Goal: Task Accomplishment & Management: Manage account settings

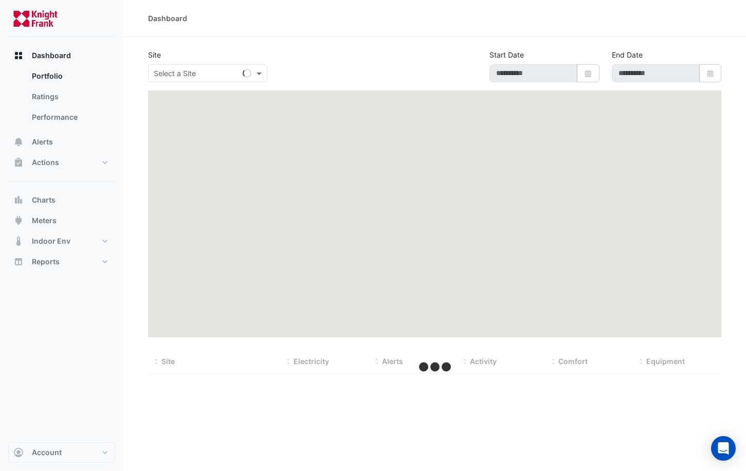
type input "**********"
select select "***"
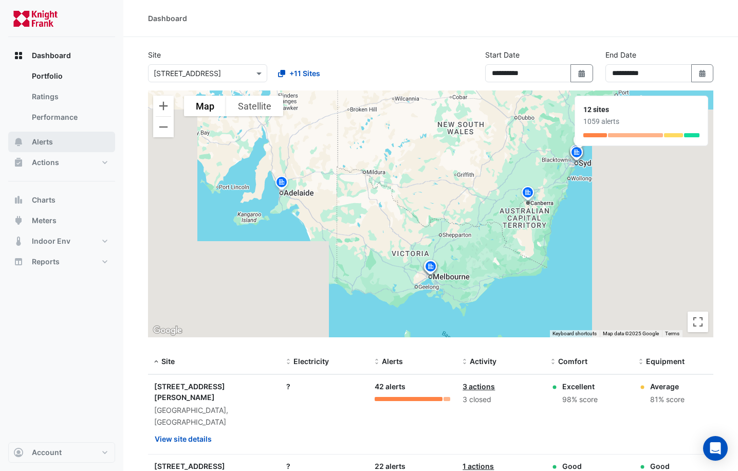
click at [45, 143] on span "Alerts" at bounding box center [42, 142] width 21 height 10
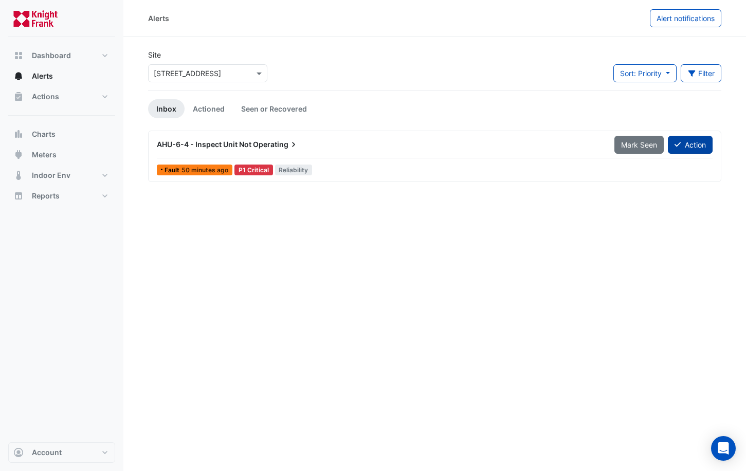
click at [697, 144] on button "Action" at bounding box center [690, 145] width 45 height 18
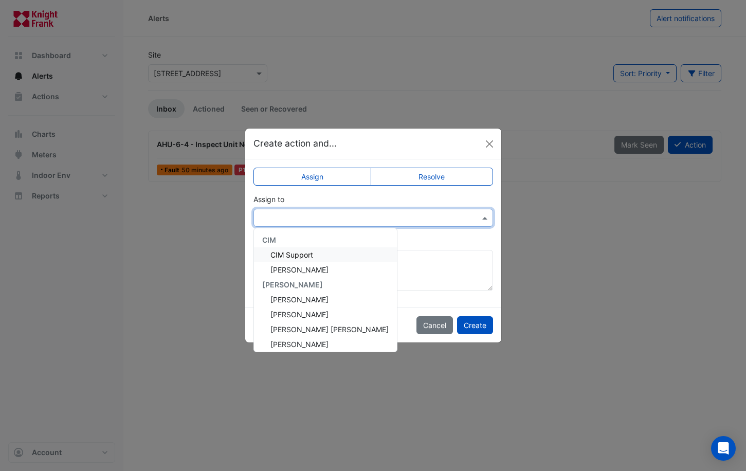
click at [394, 217] on input "text" at bounding box center [363, 218] width 208 height 11
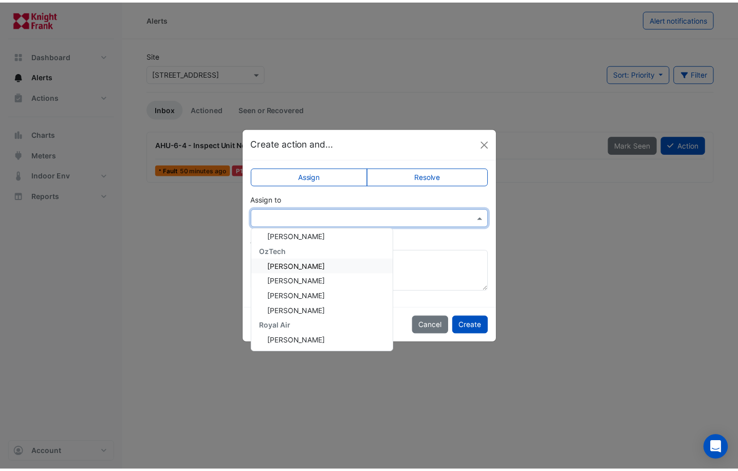
scroll to position [108, 0]
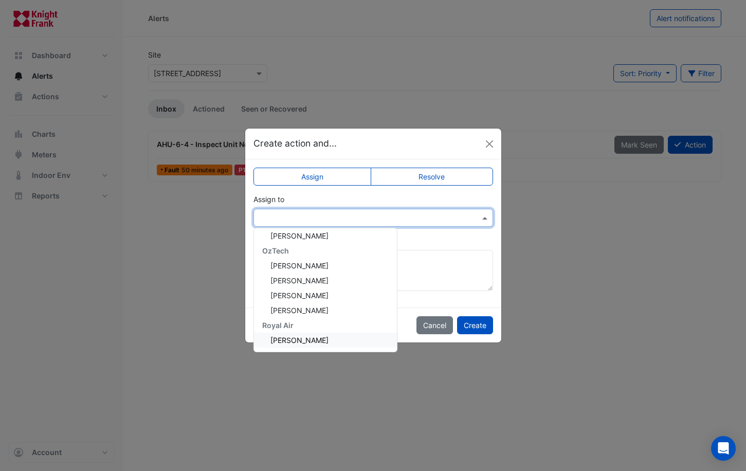
click at [307, 337] on span "[PERSON_NAME]" at bounding box center [299, 340] width 58 height 9
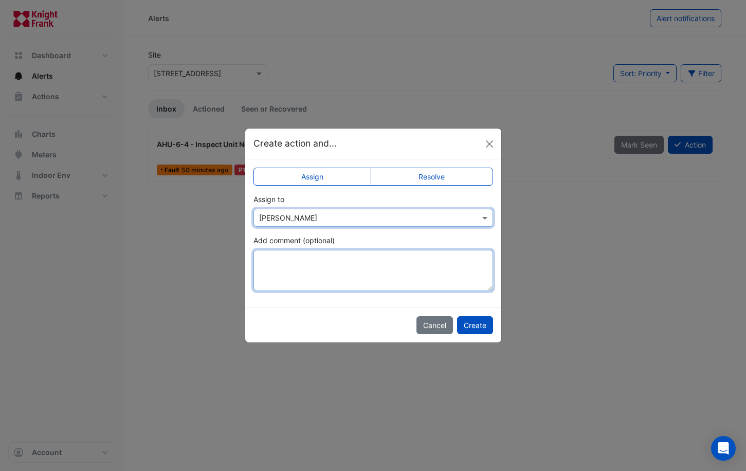
click at [350, 261] on textarea "Add comment (optional)" at bounding box center [373, 270] width 240 height 41
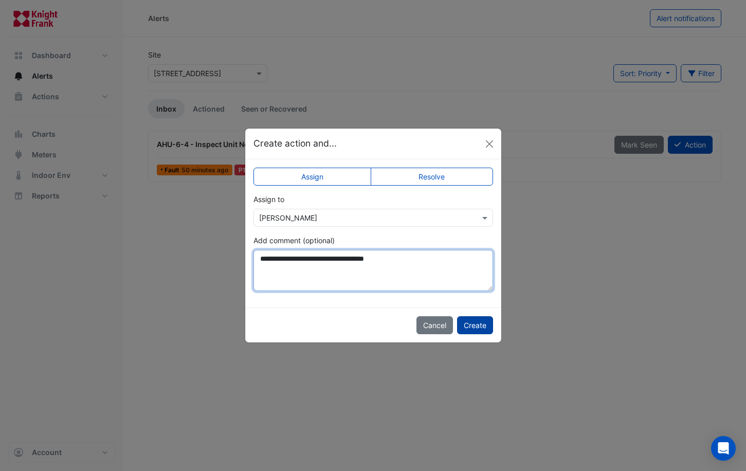
type textarea "**********"
click at [472, 321] on button "Create" at bounding box center [475, 325] width 36 height 18
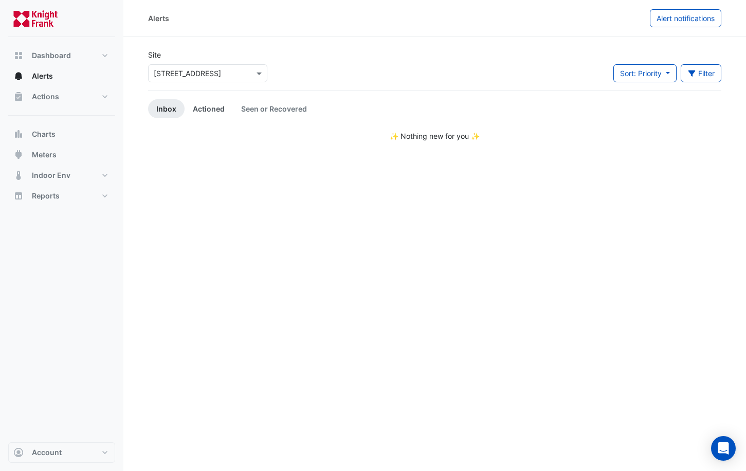
click at [204, 111] on link "Actioned" at bounding box center [209, 108] width 48 height 19
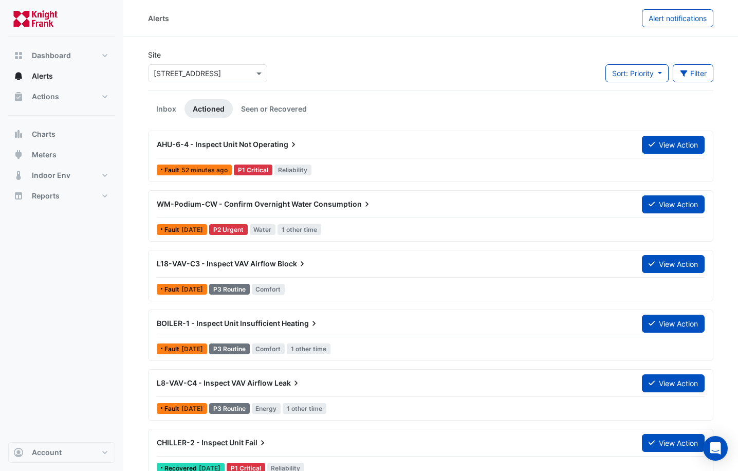
click at [237, 144] on span "AHU-6-4 - Inspect Unit Not" at bounding box center [204, 144] width 95 height 9
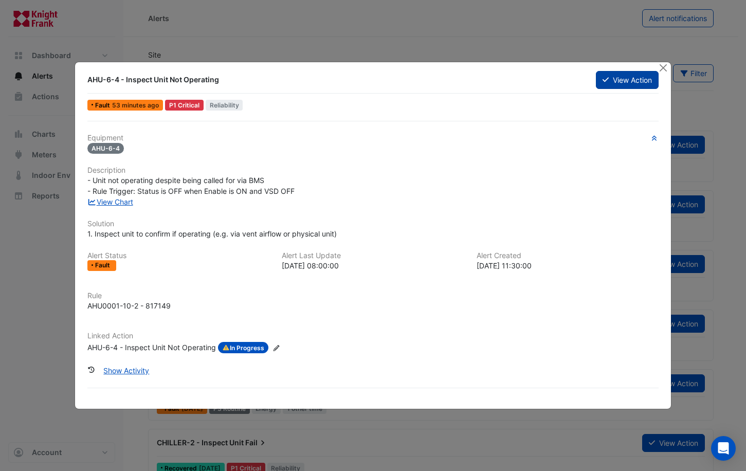
click at [627, 80] on button "View Action" at bounding box center [627, 80] width 63 height 18
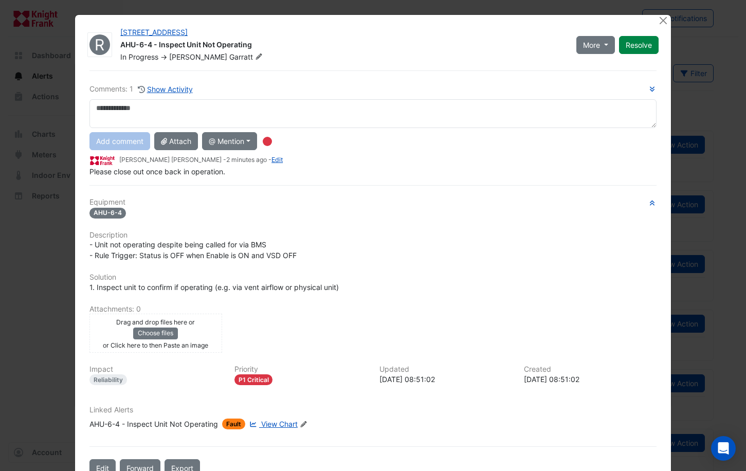
click at [204, 108] on textarea at bounding box center [372, 113] width 567 height 29
type textarea "*"
type textarea "**********"
click at [128, 142] on button "Add comment" at bounding box center [119, 141] width 61 height 18
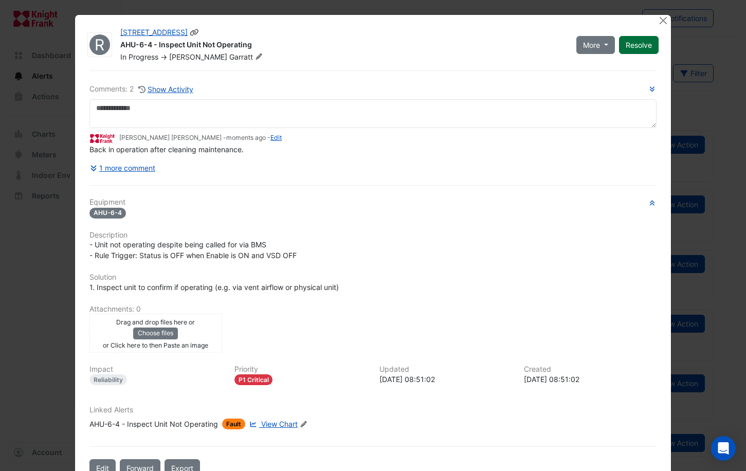
click at [632, 41] on button "Resolve" at bounding box center [639, 45] width 40 height 18
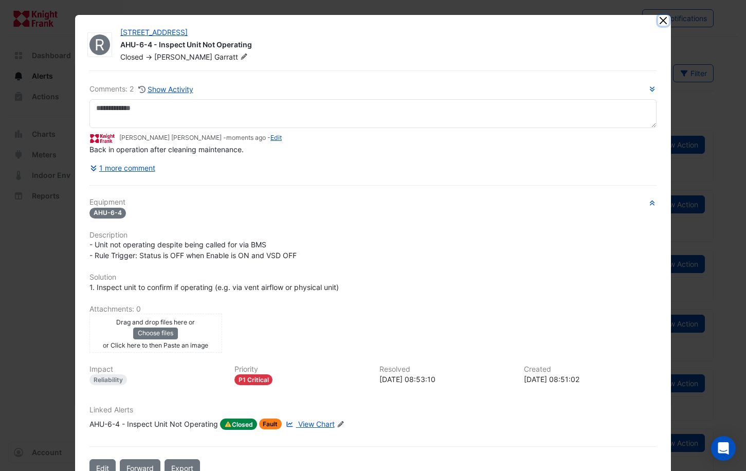
click at [659, 21] on button "Close" at bounding box center [663, 20] width 11 height 11
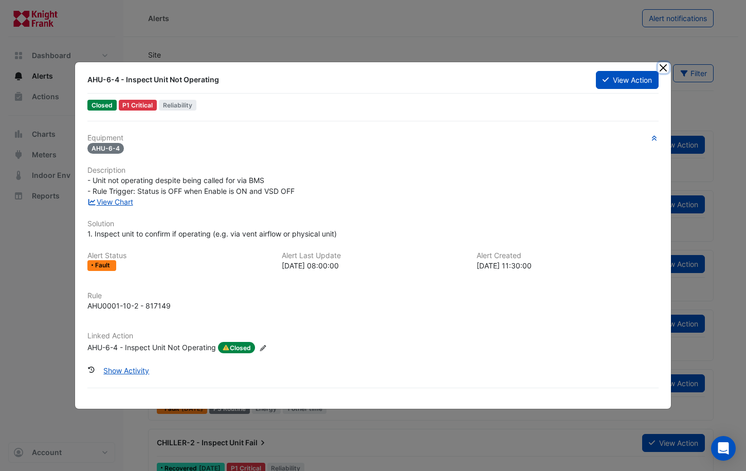
click at [663, 66] on button "Close" at bounding box center [663, 67] width 11 height 11
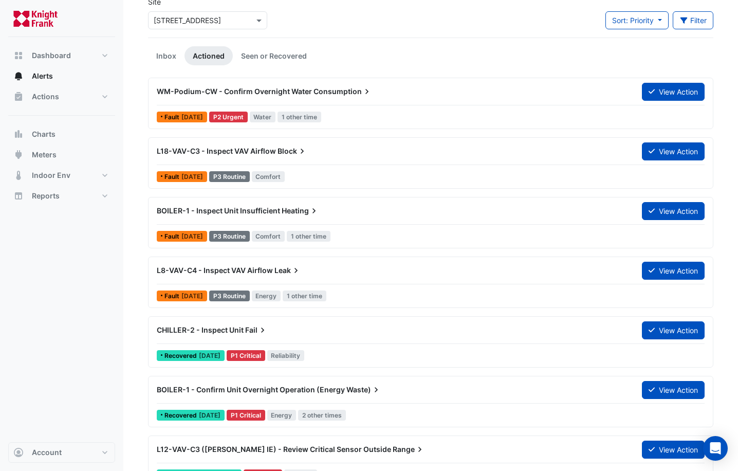
scroll to position [51, 0]
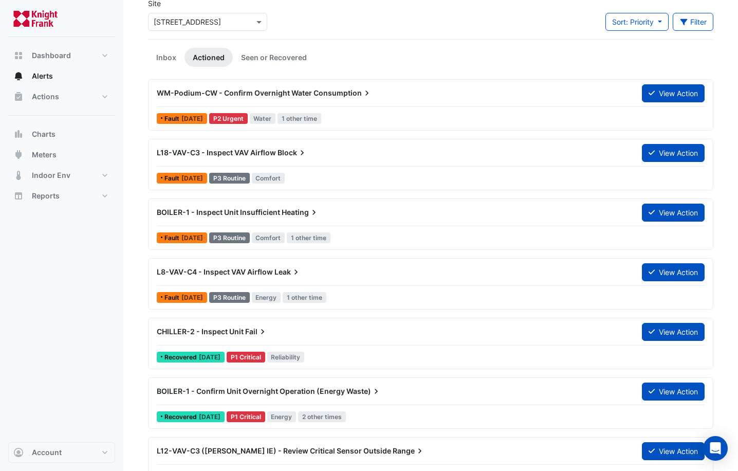
click at [440, 61] on ul "Inbox Actioned Seen or Recovered" at bounding box center [430, 57] width 565 height 19
